Goal: Task Accomplishment & Management: Manage account settings

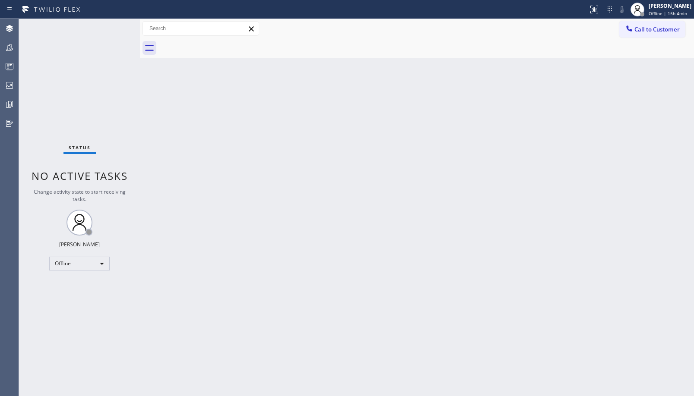
click at [65, 272] on div "Status No active tasks Change activity state to start receiving tasks. Ambrosio…" at bounding box center [79, 207] width 121 height 377
click at [94, 263] on div "Offline" at bounding box center [79, 264] width 60 height 14
click at [82, 300] on li "Unavailable" at bounding box center [79, 297] width 59 height 10
drag, startPoint x: 3, startPoint y: 49, endPoint x: 589, endPoint y: 11, distance: 587.8
click at [6, 50] on div at bounding box center [9, 47] width 19 height 10
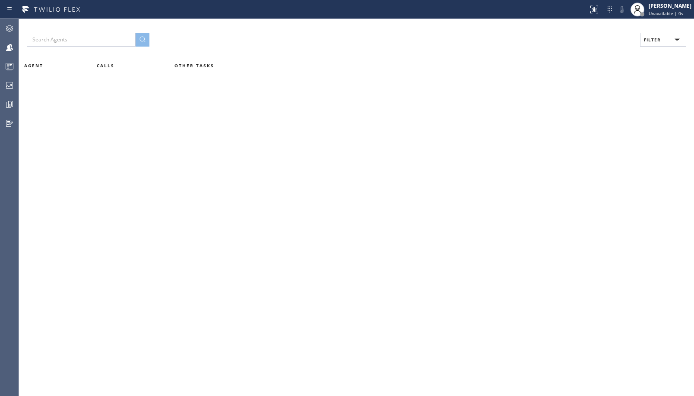
click at [657, 38] on button "Filter" at bounding box center [663, 40] width 46 height 14
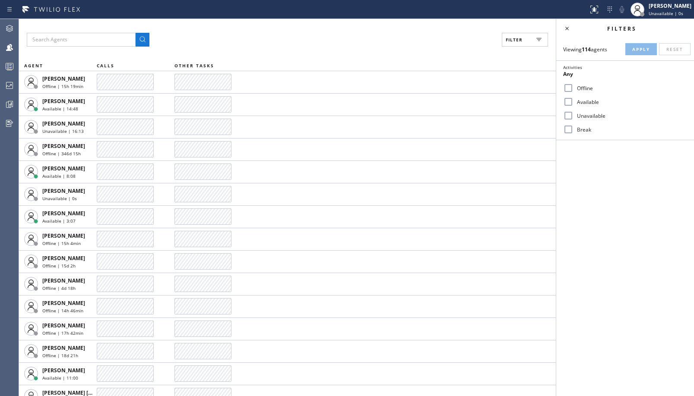
click at [578, 114] on label "Unavailable" at bounding box center [631, 115] width 114 height 7
click at [574, 114] on input "Unavailable" at bounding box center [568, 116] width 10 height 10
checkbox input "true"
click at [648, 52] on button "Apply" at bounding box center [641, 49] width 32 height 12
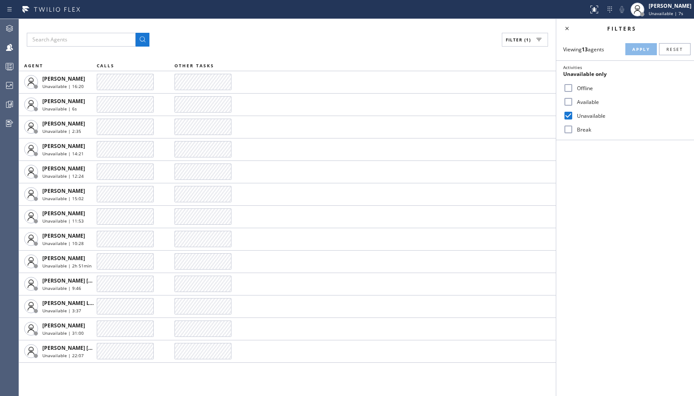
click at [580, 101] on label "Available" at bounding box center [631, 101] width 114 height 7
click at [574, 101] on input "Available" at bounding box center [568, 102] width 10 height 10
checkbox input "true"
click at [591, 116] on label "Unavailable" at bounding box center [631, 115] width 114 height 7
click at [574, 116] on input "Unavailable" at bounding box center [568, 116] width 10 height 10
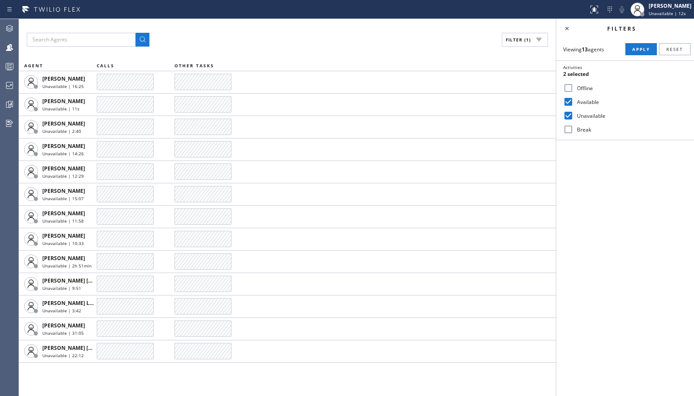
checkbox input "false"
click at [642, 43] on div "Viewing 13 agents Apply Reset Activities Available only Offline Available Unava…" at bounding box center [625, 89] width 138 height 102
click at [638, 46] on span "Apply" at bounding box center [641, 49] width 18 height 6
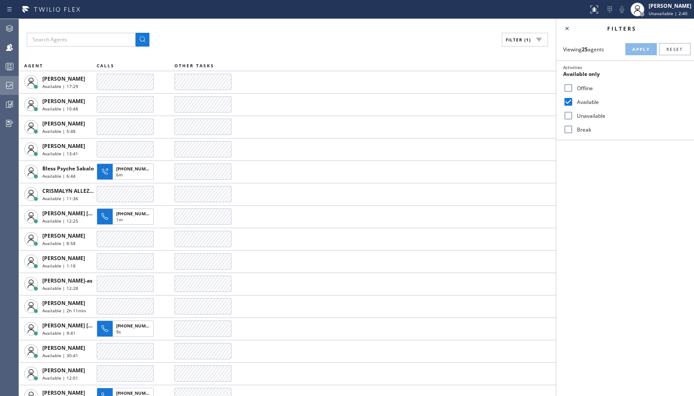
click at [12, 84] on icon at bounding box center [9, 85] width 10 height 10
